Goal: Navigation & Orientation: Find specific page/section

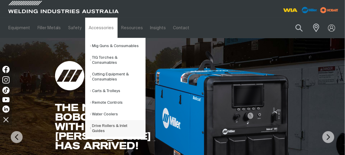
click at [111, 121] on link "Drive Rollers & Inlet Guides" at bounding box center [117, 128] width 55 height 17
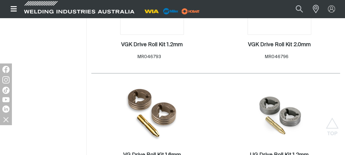
scroll to position [476, 0]
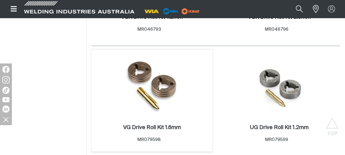
click at [158, 91] on img at bounding box center [152, 86] width 60 height 64
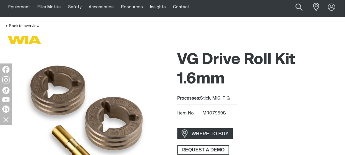
scroll to position [30, 0]
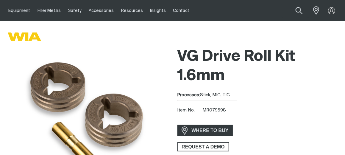
scroll to position [30, 0]
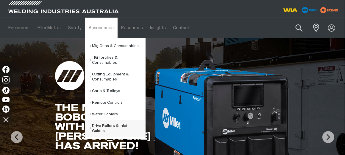
click at [105, 121] on link "Drive Rollers & Inlet Guides" at bounding box center [117, 128] width 55 height 17
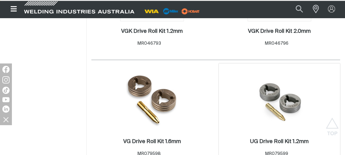
scroll to position [417, 0]
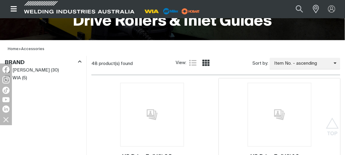
scroll to position [89, 0]
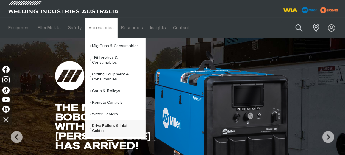
click at [101, 126] on link "Drive Rollers & Inlet Guides" at bounding box center [117, 128] width 55 height 17
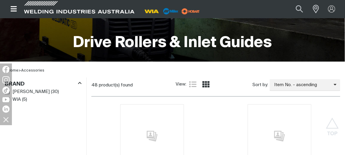
scroll to position [89, 0]
